Goal: Navigation & Orientation: Understand site structure

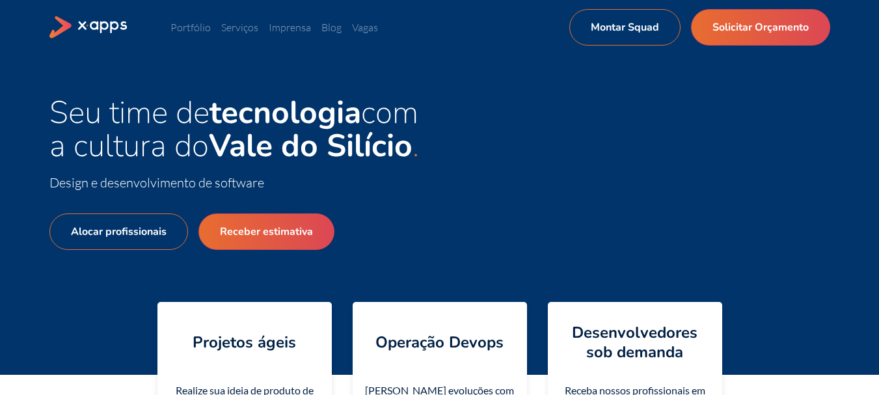
click at [429, 204] on div "Alocar profissionais Receber estimativa" at bounding box center [244, 263] width 391 height 141
click at [193, 24] on link "Portfólio" at bounding box center [191, 27] width 40 height 13
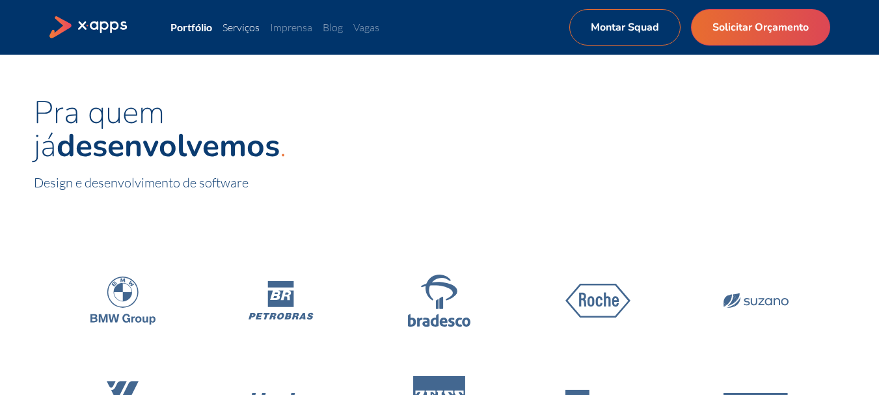
click at [236, 27] on link "Serviços" at bounding box center [241, 27] width 37 height 13
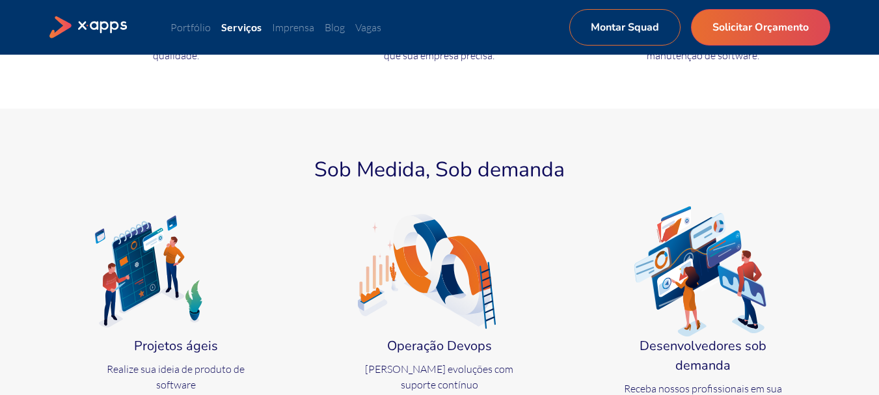
scroll to position [391, 0]
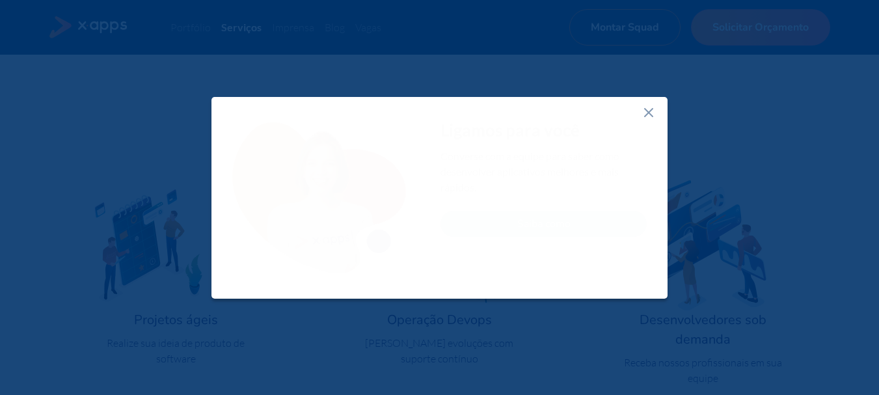
click at [650, 112] on line at bounding box center [649, 113] width 8 height 8
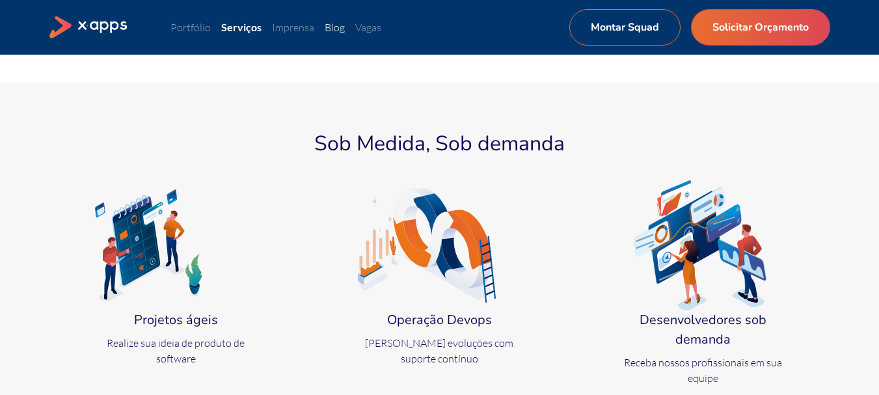
click at [333, 25] on link "Blog" at bounding box center [335, 27] width 20 height 13
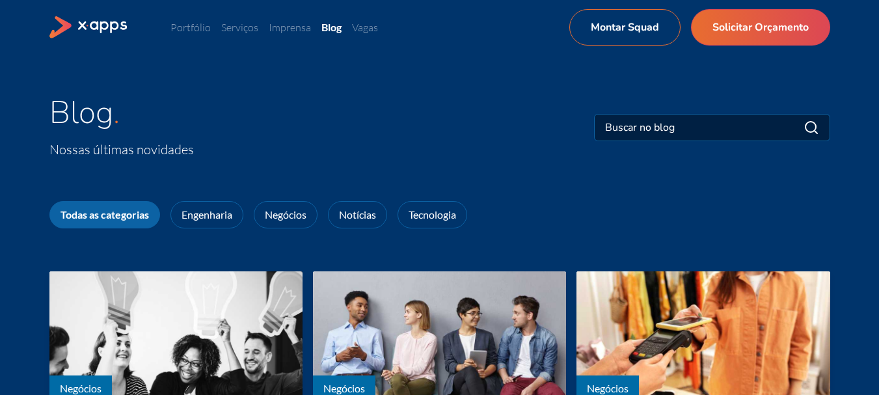
click at [490, 160] on div "Blog Nossas últimas novidades" at bounding box center [439, 128] width 879 height 146
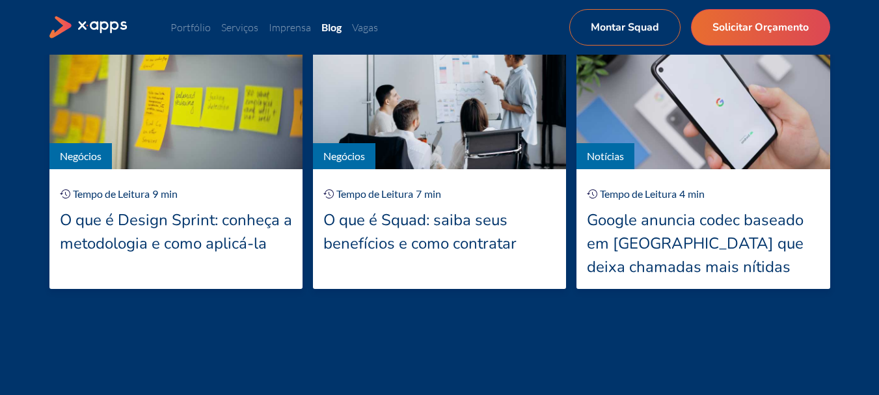
scroll to position [3254, 0]
